Goal: Information Seeking & Learning: Learn about a topic

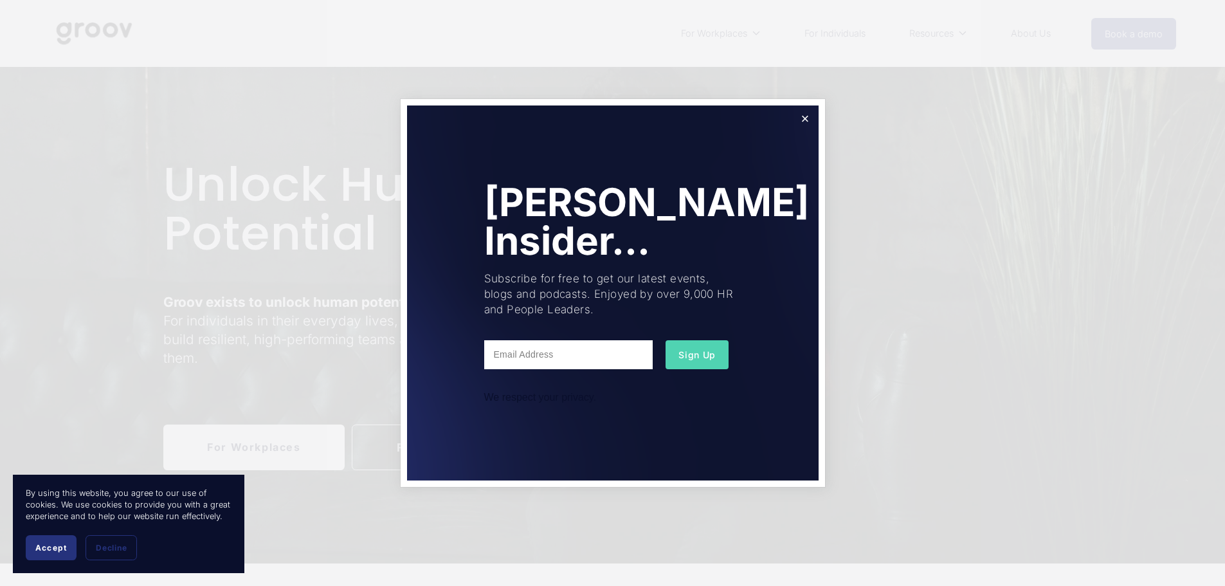
click at [560, 356] on input "text" at bounding box center [568, 354] width 169 height 29
type input "manager@jubileebudget.co.nz"
click at [699, 356] on span "Sign Up" at bounding box center [697, 354] width 37 height 11
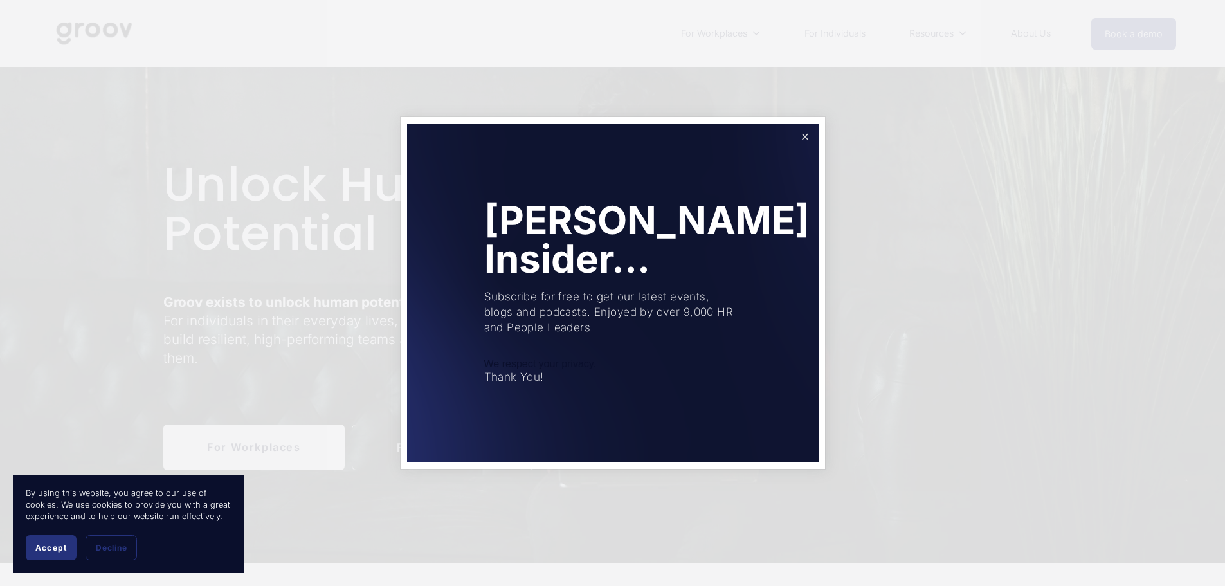
click at [803, 135] on link "Close" at bounding box center [805, 136] width 23 height 23
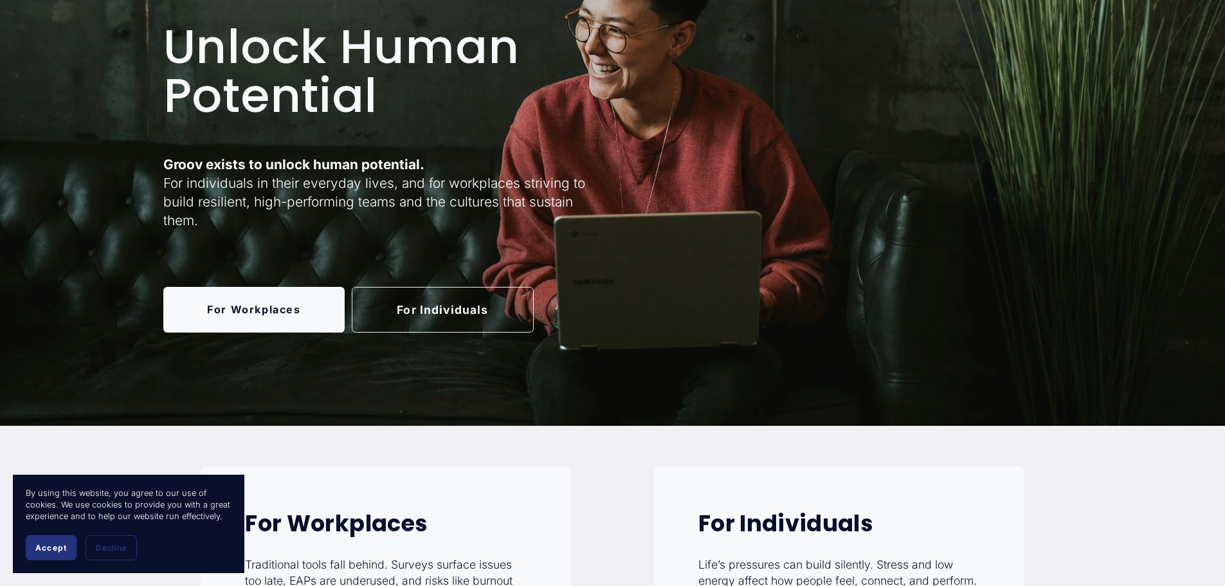
scroll to position [193, 0]
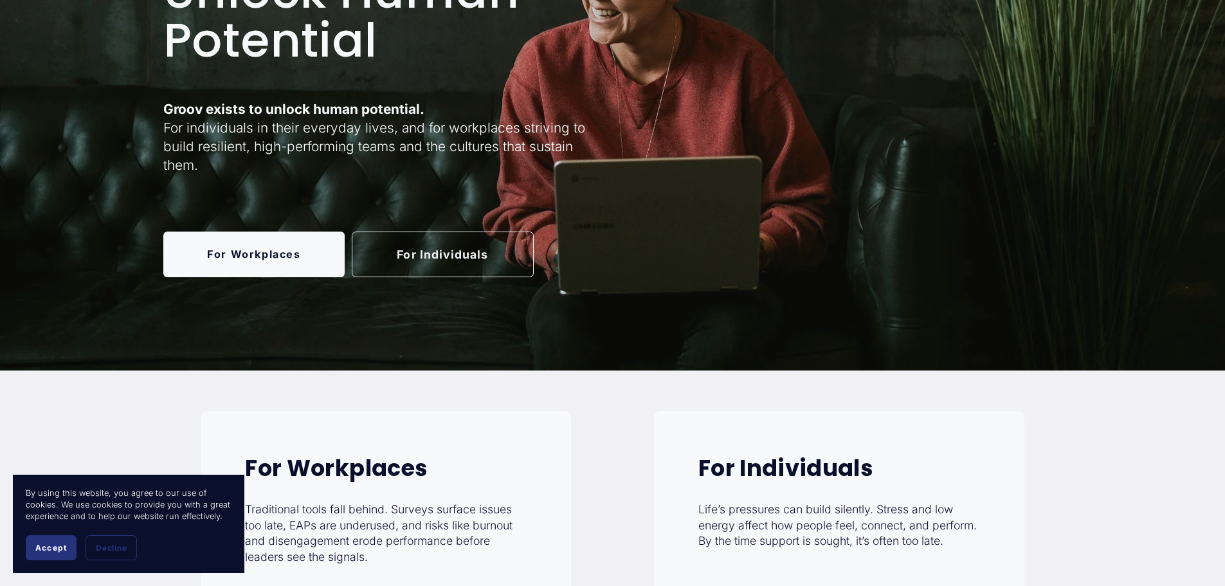
click at [44, 549] on span "Accept" at bounding box center [51, 548] width 32 height 10
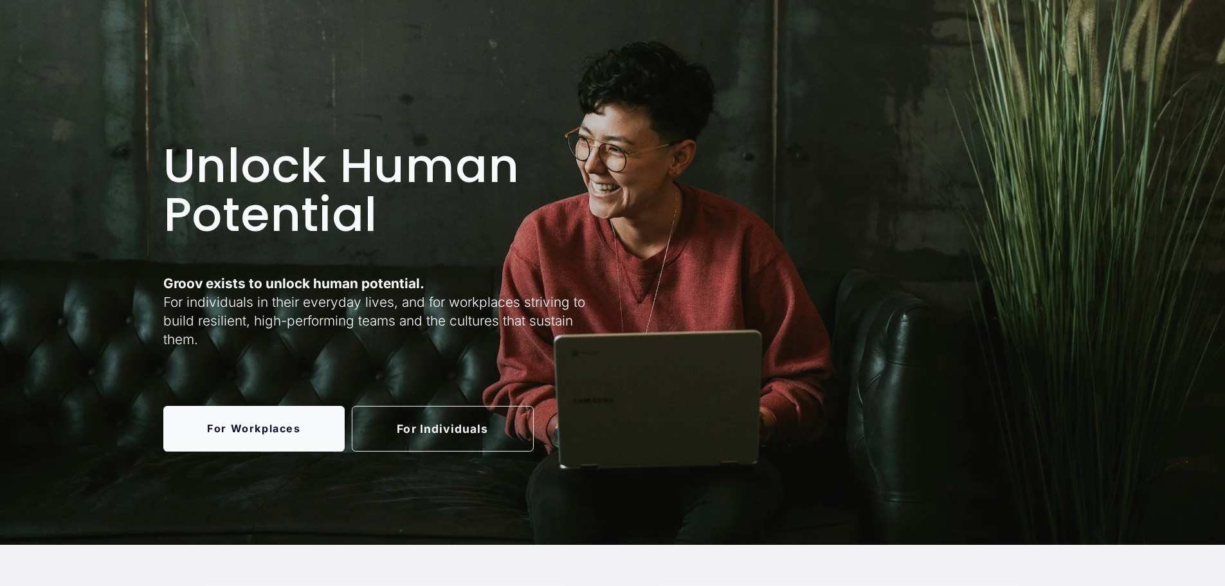
scroll to position [0, 0]
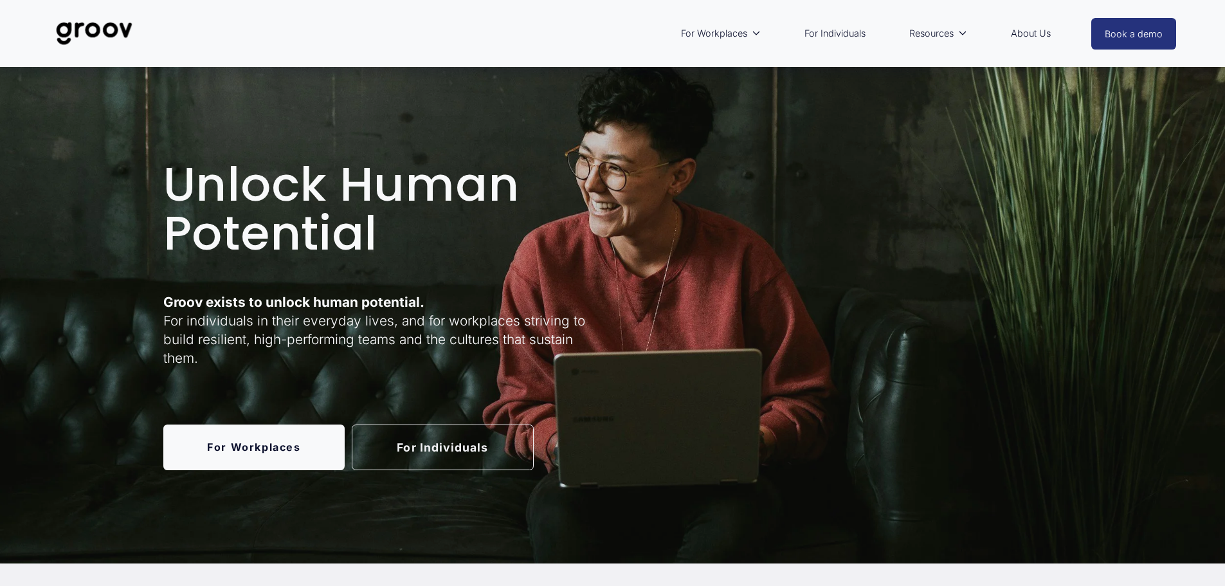
click at [251, 450] on link "For Workplaces" at bounding box center [254, 448] width 182 height 46
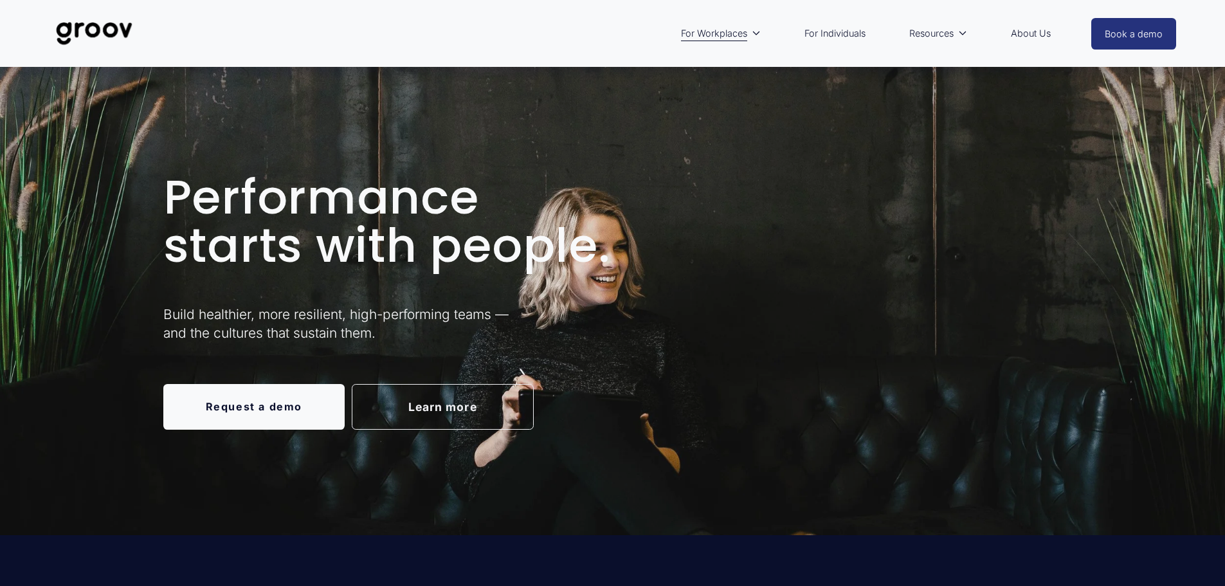
click at [1039, 34] on link "About Us" at bounding box center [1031, 34] width 53 height 30
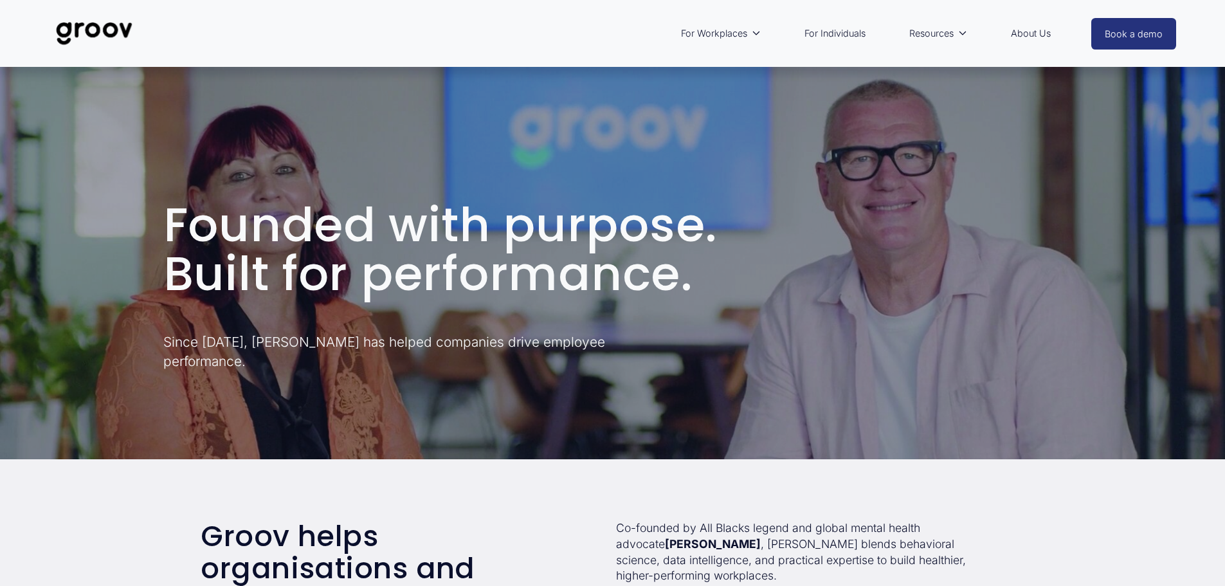
click at [831, 34] on link "For Individuals" at bounding box center [835, 34] width 74 height 30
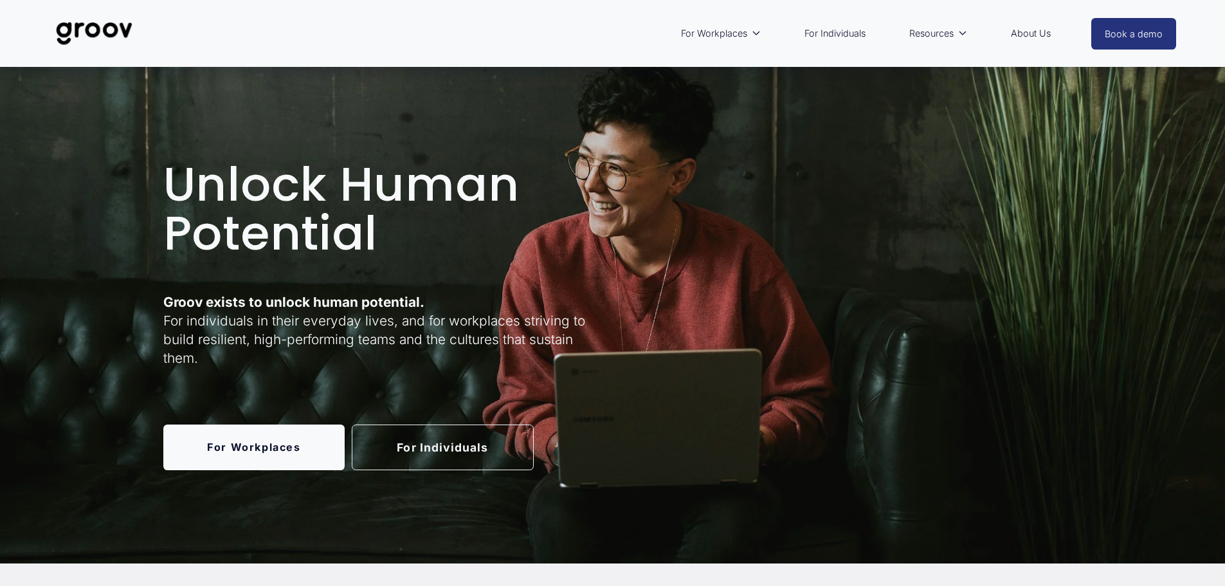
click at [458, 457] on link "For Individuals" at bounding box center [443, 448] width 182 height 46
